Goal: Navigation & Orientation: Find specific page/section

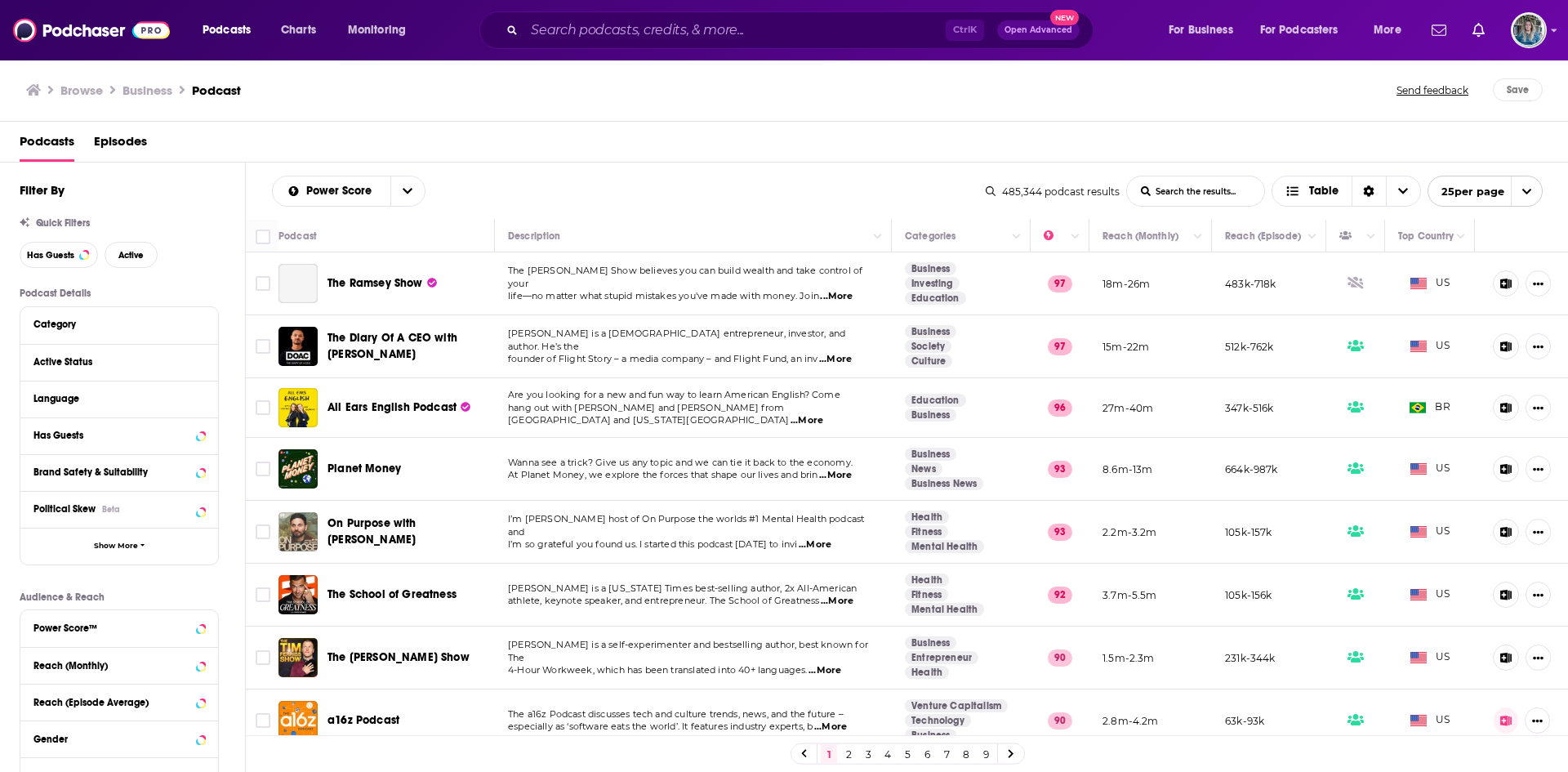
scroll to position [114, 0]
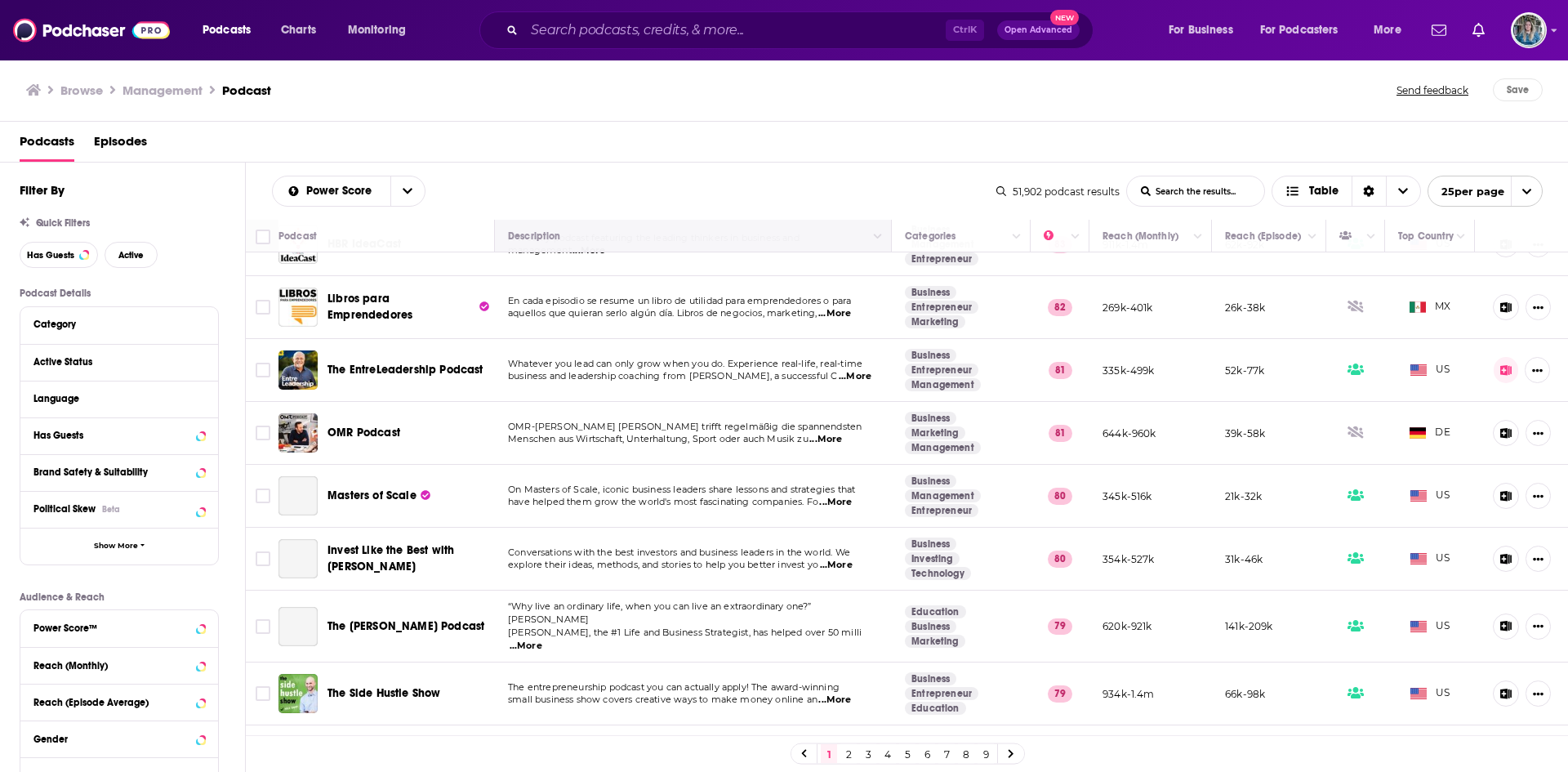
scroll to position [375, 0]
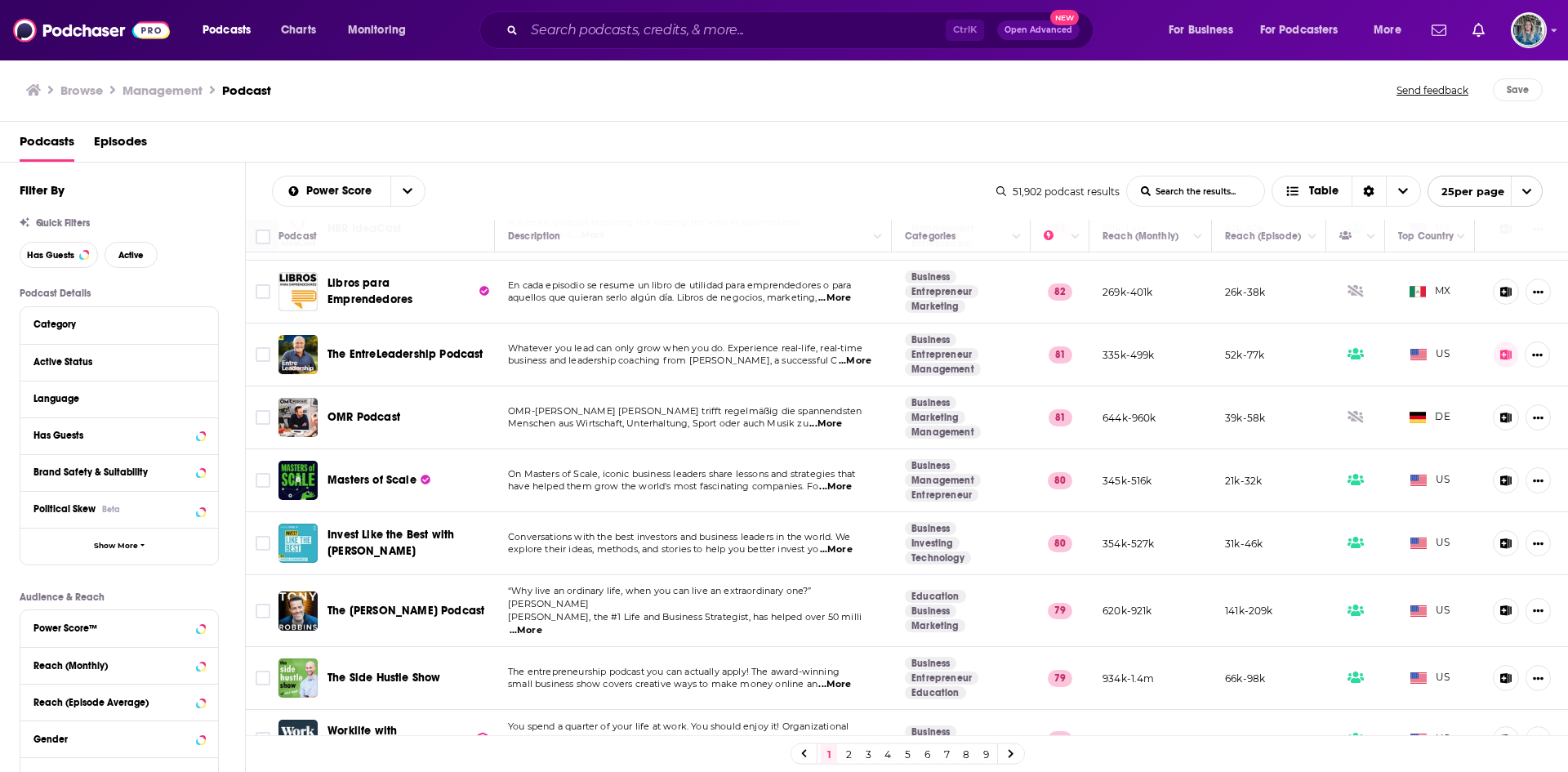
click at [930, 156] on div "Podcasts Episodes" at bounding box center [787, 145] width 1536 height 34
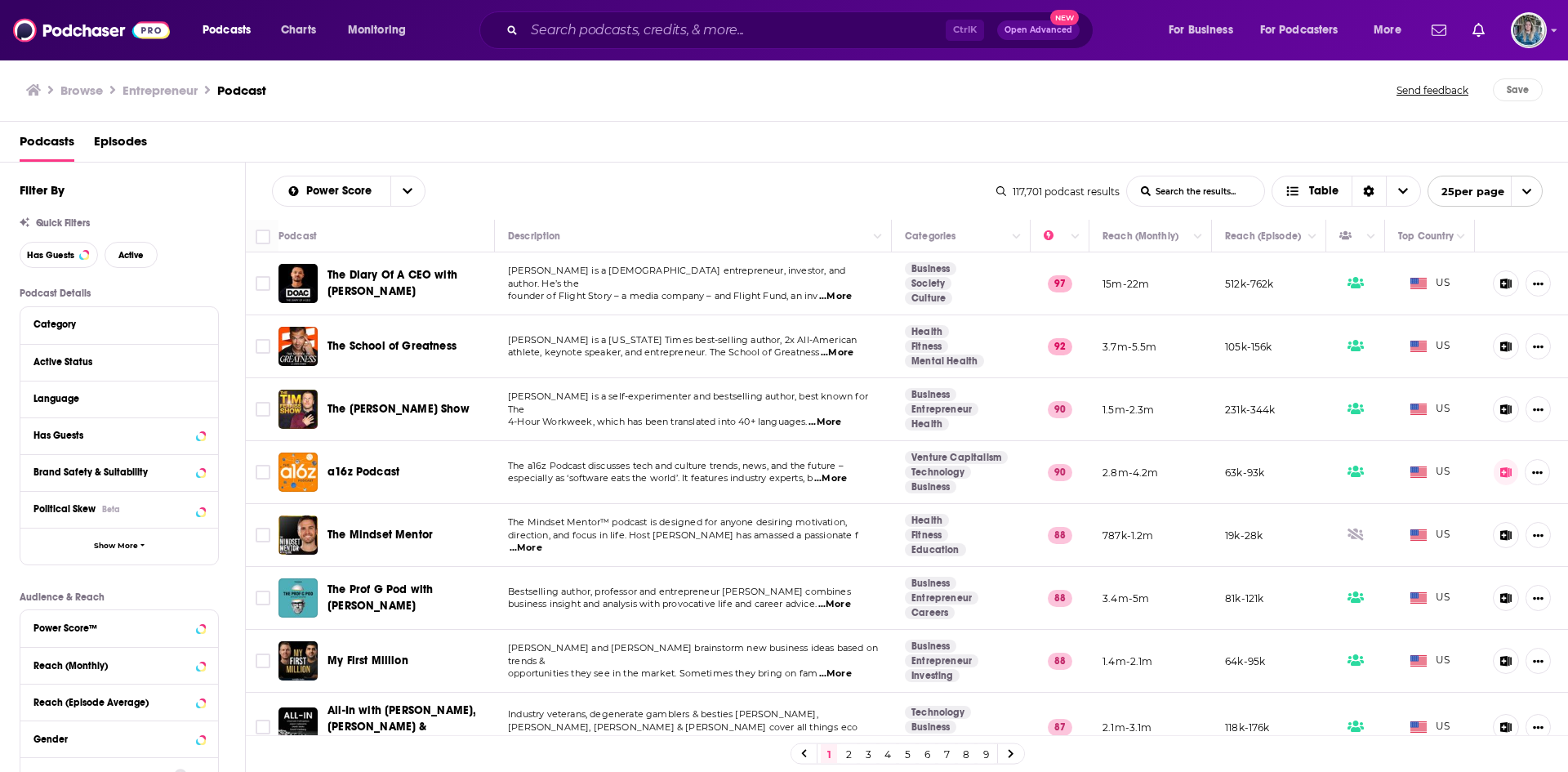
click at [660, 149] on div "Podcasts Episodes" at bounding box center [787, 145] width 1536 height 34
